Goal: Task Accomplishment & Management: Manage account settings

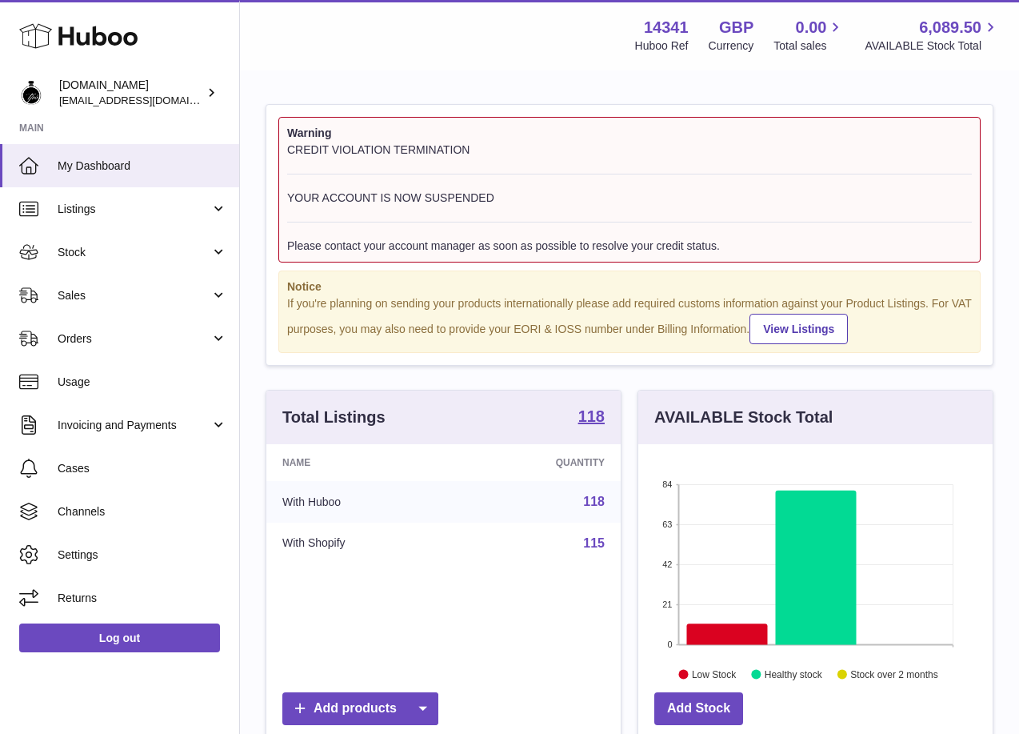
scroll to position [250, 360]
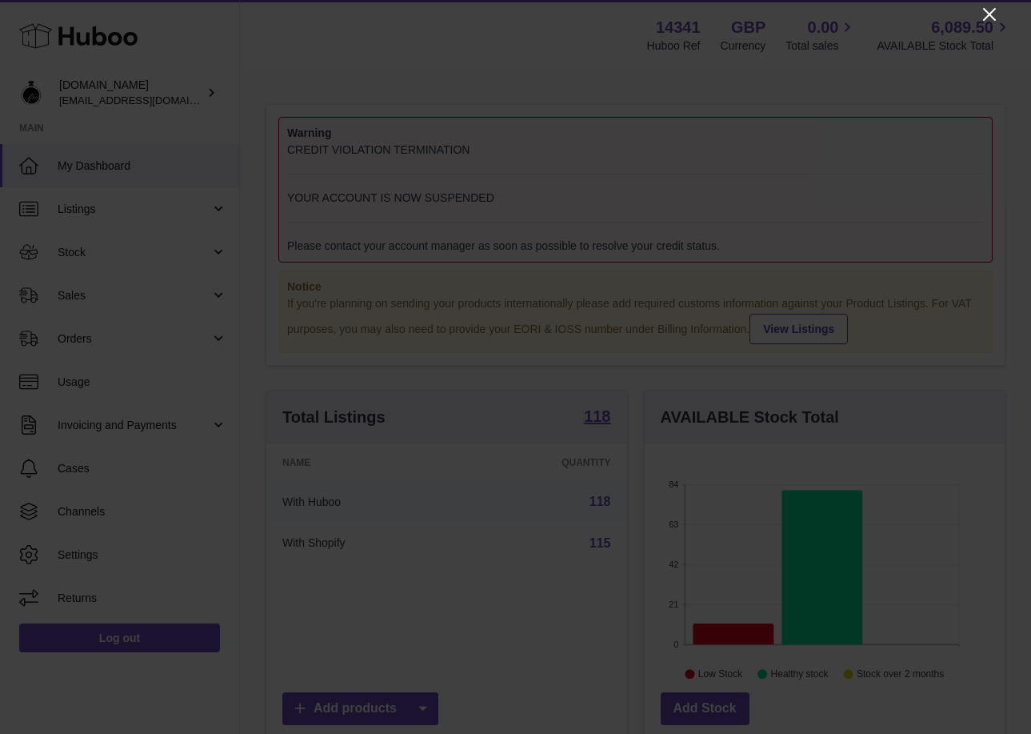
click at [990, 12] on icon "Close" at bounding box center [989, 14] width 19 height 19
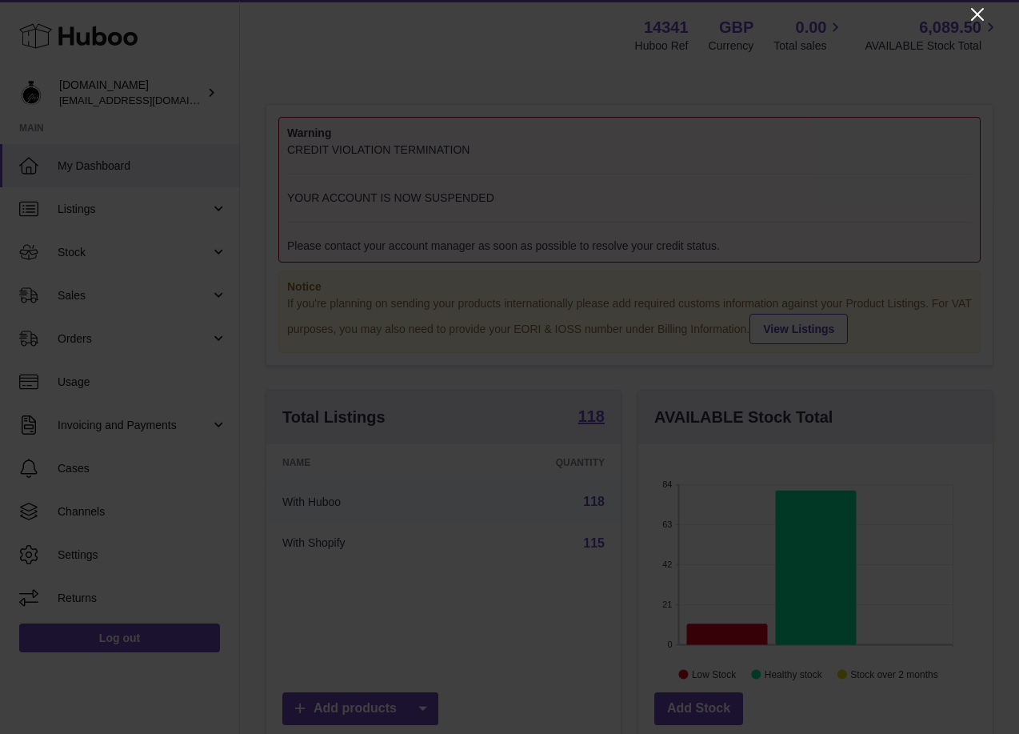
scroll to position [799779, 799674]
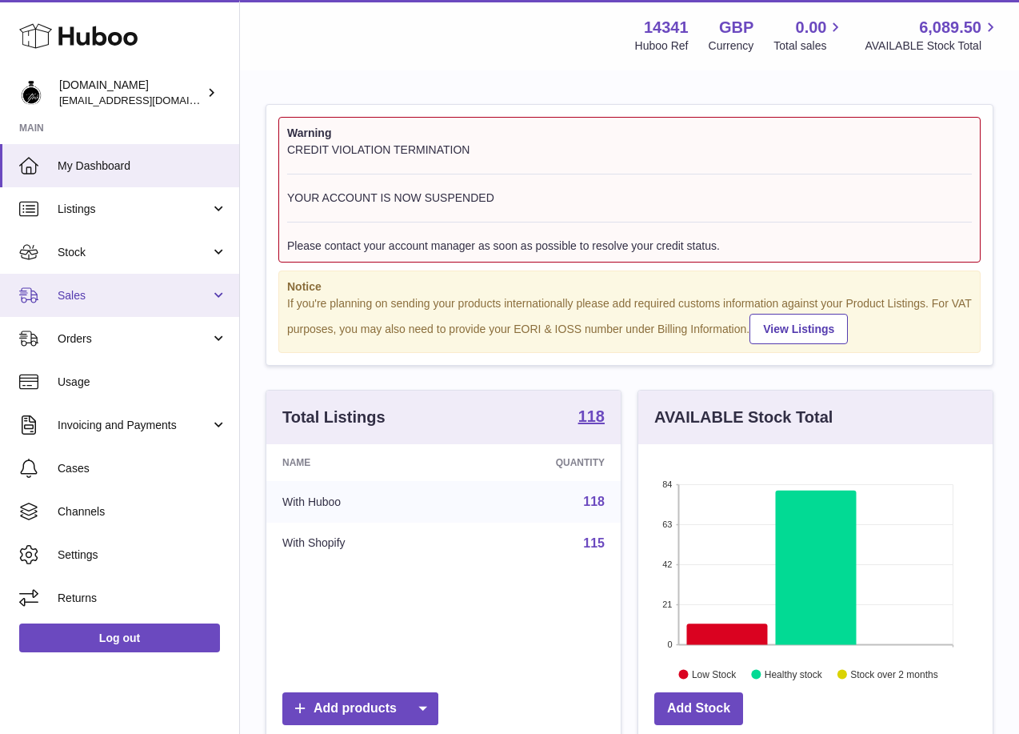
click at [97, 298] on span "Sales" at bounding box center [134, 295] width 153 height 15
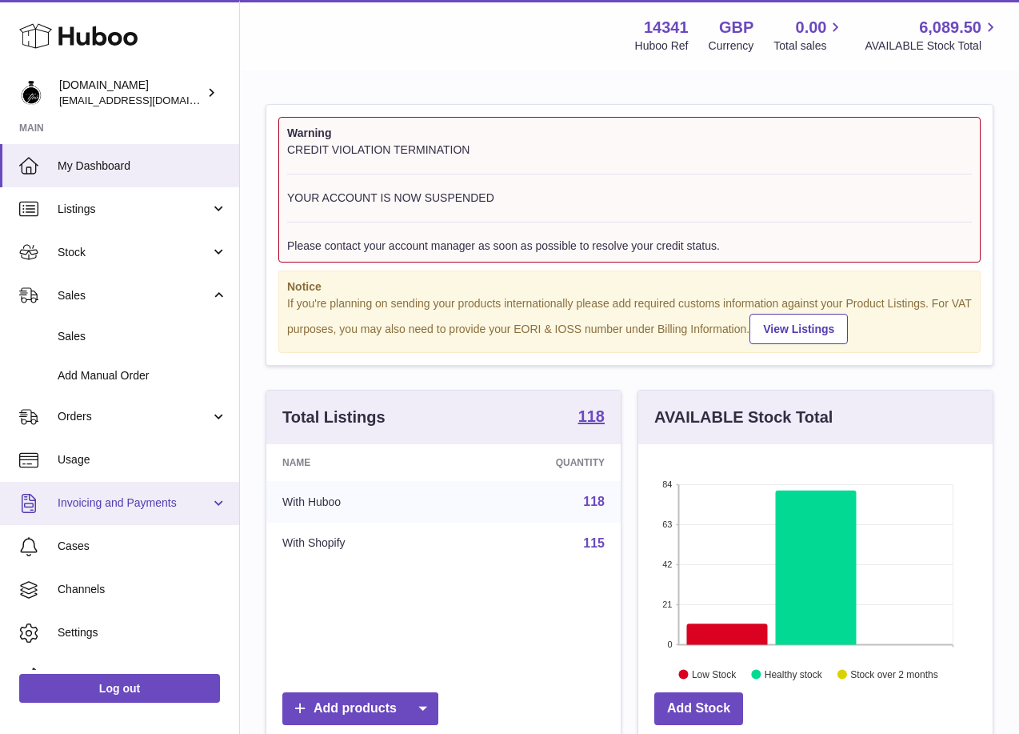
click at [116, 513] on link "Invoicing and Payments" at bounding box center [119, 503] width 239 height 43
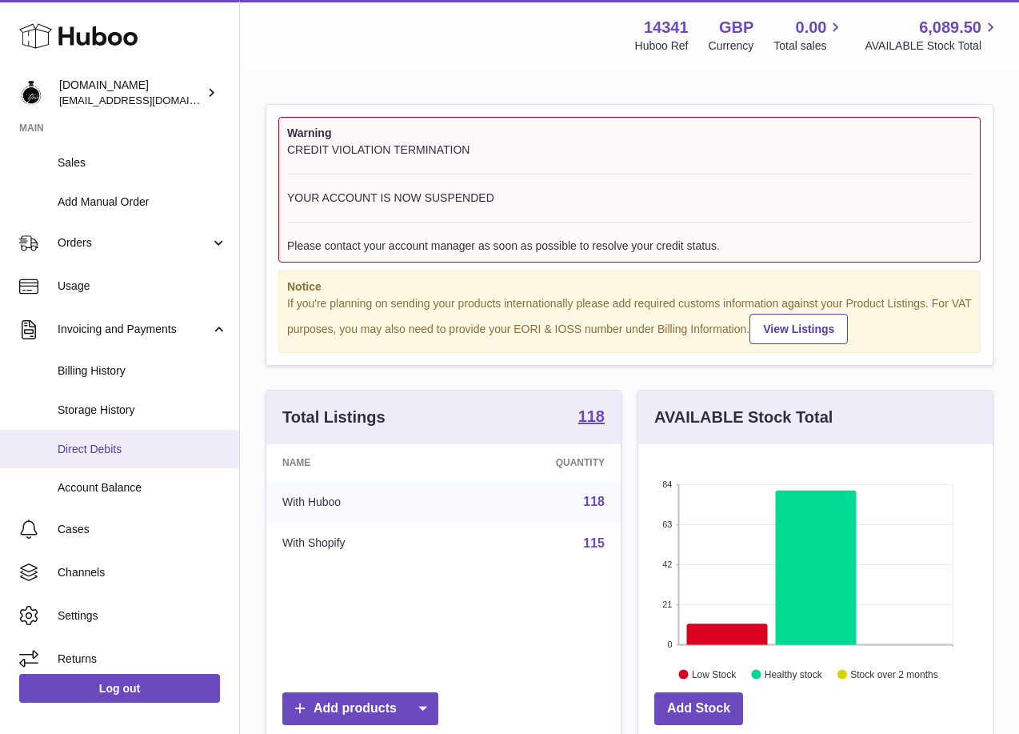
scroll to position [184, 0]
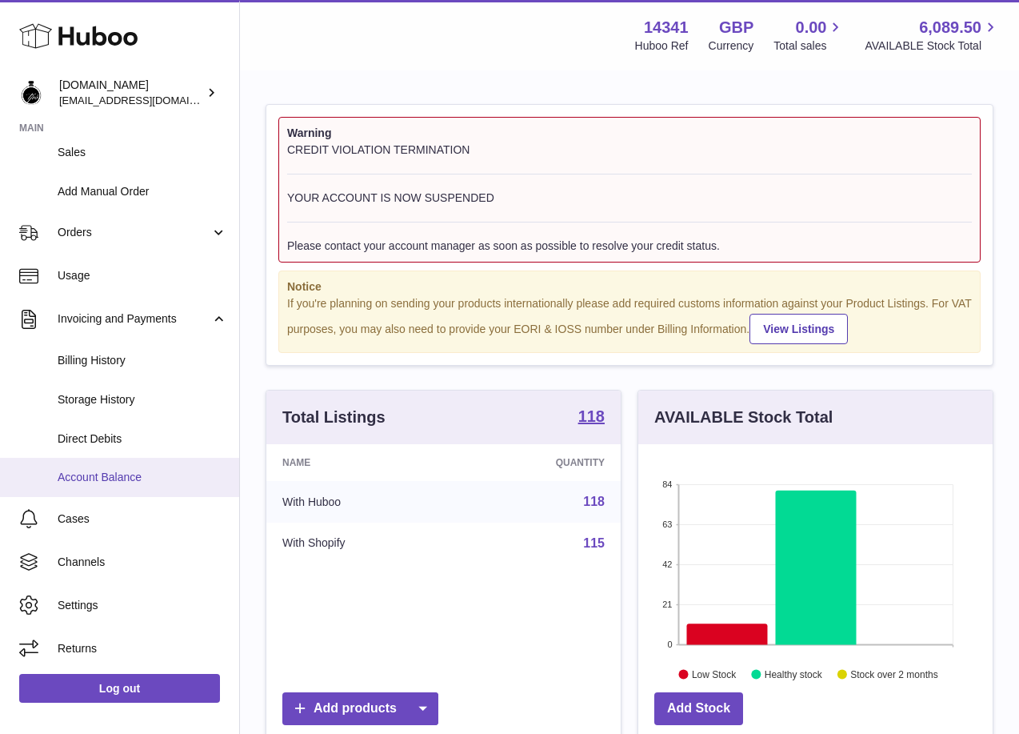
click at [90, 485] on span "Account Balance" at bounding box center [143, 477] width 170 height 15
